Goal: Task Accomplishment & Management: Manage account settings

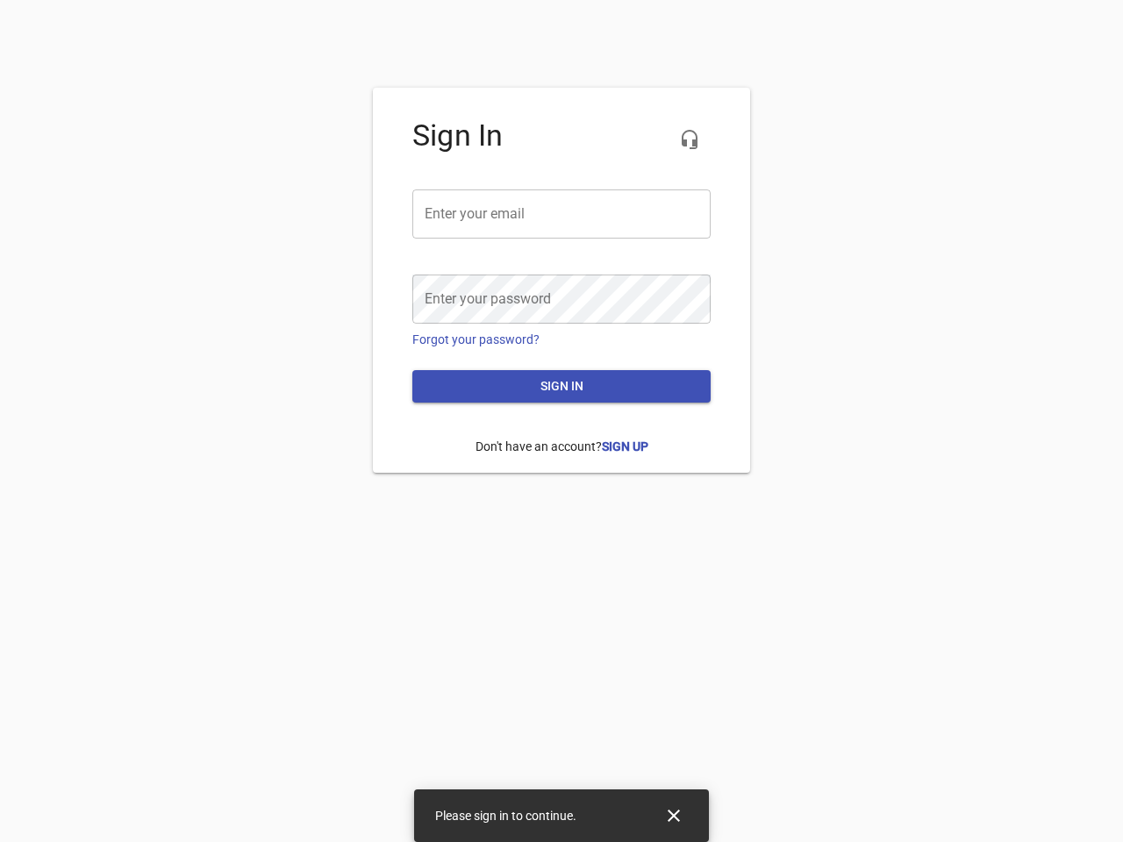
click at [690, 139] on icon "button" at bounding box center [689, 139] width 21 height 21
click at [561, 214] on input "email" at bounding box center [561, 214] width 298 height 49
click at [674, 816] on icon "Close" at bounding box center [674, 816] width 12 height 12
